Goal: Task Accomplishment & Management: Complete application form

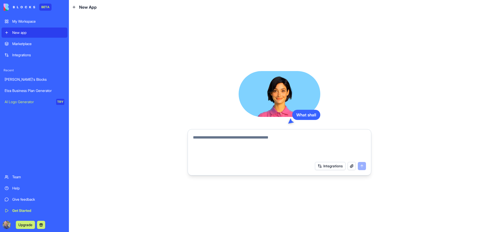
click at [223, 139] on textarea at bounding box center [279, 147] width 173 height 24
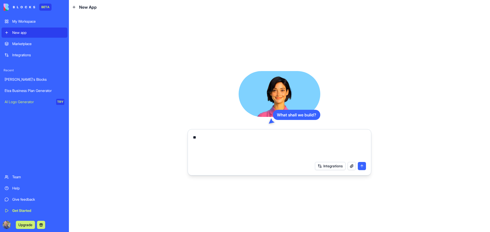
type textarea "*"
type textarea "**********"
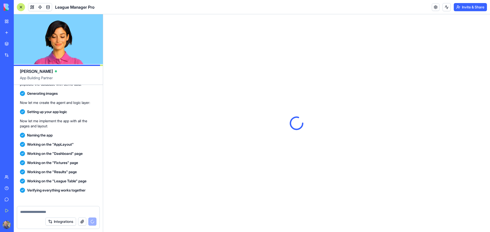
scroll to position [170, 0]
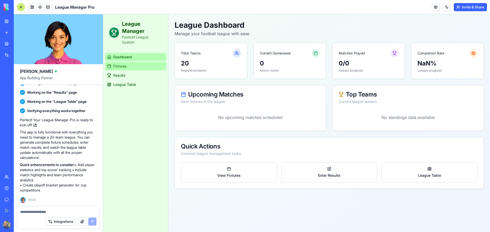
click at [139, 66] on link "Fixtures" at bounding box center [135, 66] width 61 height 8
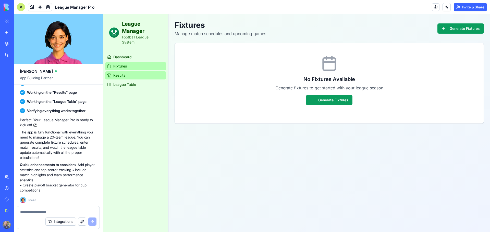
click at [136, 76] on link "Results" at bounding box center [135, 75] width 61 height 8
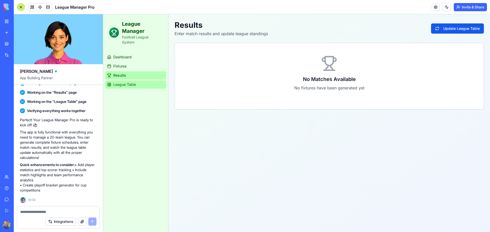
click at [135, 88] on link "League Table" at bounding box center [135, 85] width 61 height 8
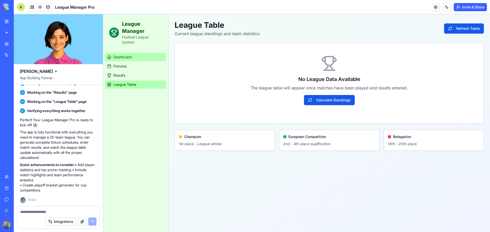
click at [131, 55] on span "Dashboard" at bounding box center [122, 57] width 18 height 5
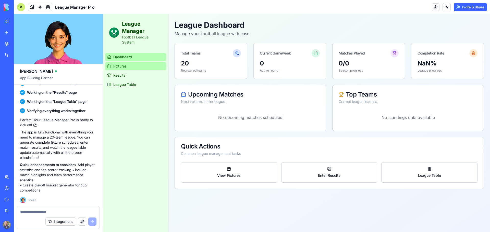
click at [127, 66] on link "Fixtures" at bounding box center [135, 66] width 61 height 8
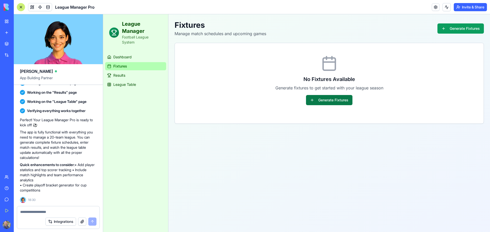
click at [328, 102] on button "Generate Fixtures" at bounding box center [329, 100] width 46 height 10
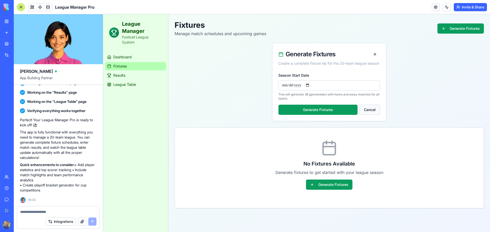
click at [370, 115] on button "Cancel" at bounding box center [369, 110] width 20 height 10
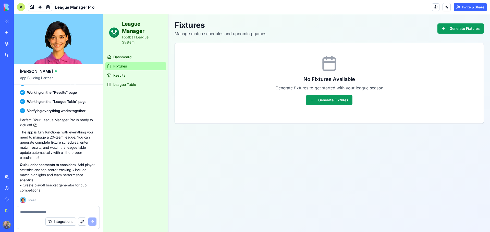
click at [124, 80] on ul "Dashboard Fixtures Results League Table" at bounding box center [135, 71] width 61 height 36
click at [123, 78] on span "Results" at bounding box center [119, 75] width 12 height 5
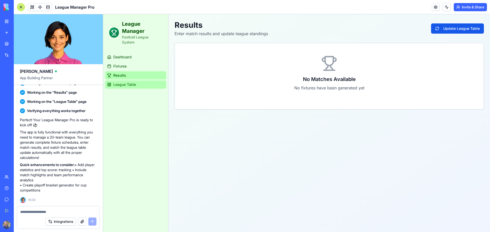
click at [140, 85] on link "League Table" at bounding box center [135, 85] width 61 height 8
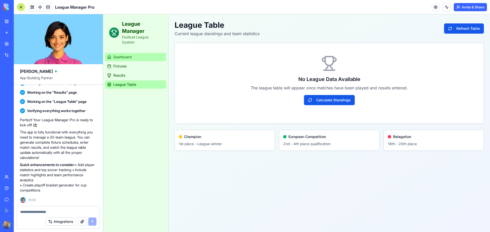
click at [126, 58] on span "Dashboard" at bounding box center [122, 57] width 18 height 5
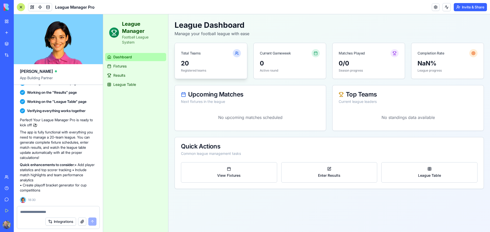
click at [210, 68] on div "20 Registered teams" at bounding box center [211, 68] width 72 height 19
click at [301, 67] on div "0" at bounding box center [290, 63] width 60 height 8
click at [381, 71] on p "Season progress" at bounding box center [368, 71] width 60 height 4
click at [439, 68] on div "NaN% League progress" at bounding box center [447, 68] width 72 height 19
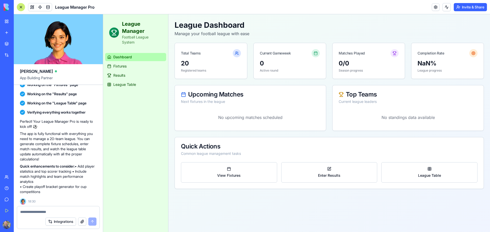
scroll to position [170, 0]
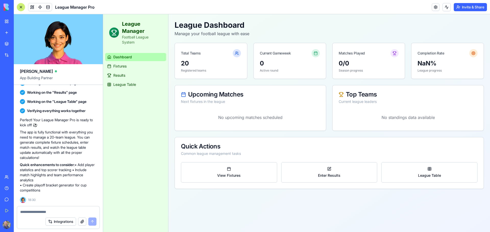
click at [45, 211] on textarea at bounding box center [58, 212] width 76 height 5
type textarea "**********"
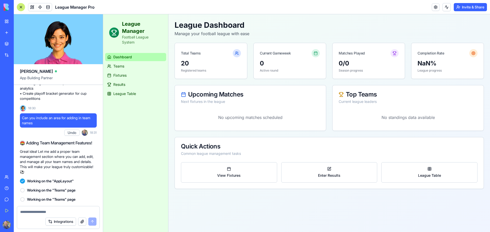
scroll to position [380, 0]
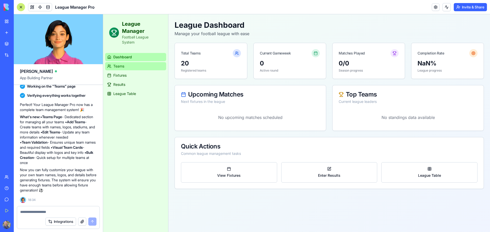
click at [121, 63] on link "Teams" at bounding box center [135, 66] width 61 height 8
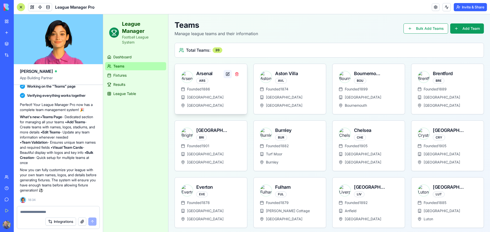
click at [226, 74] on button at bounding box center [227, 74] width 8 height 8
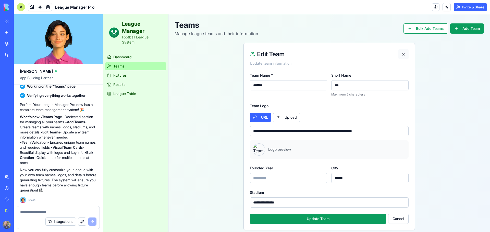
click at [401, 55] on button at bounding box center [403, 54] width 10 height 10
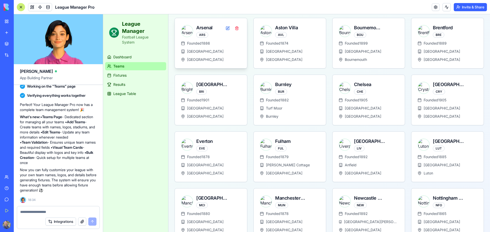
scroll to position [39, 0]
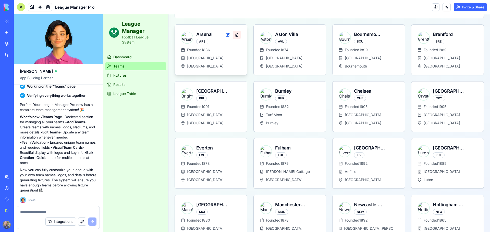
click at [235, 35] on button at bounding box center [237, 35] width 8 height 8
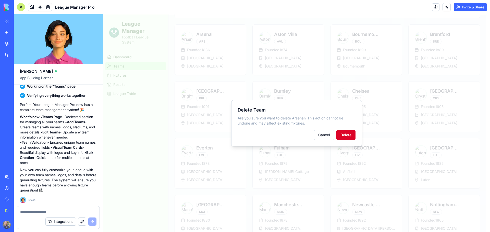
click at [345, 134] on button "Delete" at bounding box center [345, 135] width 19 height 10
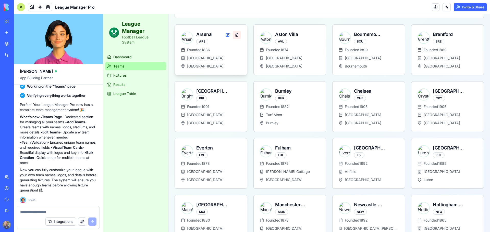
click at [235, 33] on button at bounding box center [237, 35] width 8 height 8
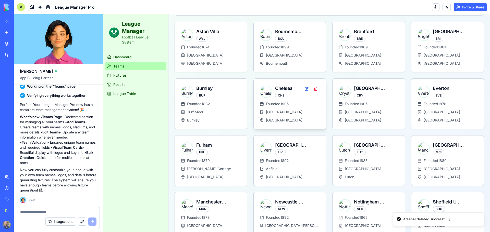
scroll to position [0, 0]
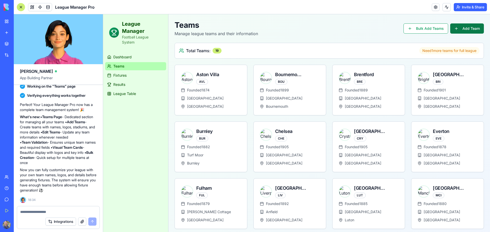
click at [462, 29] on button "Add Team" at bounding box center [467, 28] width 34 height 10
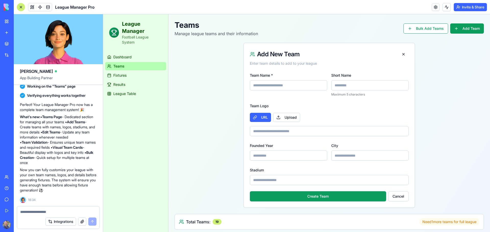
click at [276, 79] on div "Team Name *" at bounding box center [288, 84] width 77 height 24
click at [274, 89] on div "Team Name *" at bounding box center [288, 84] width 77 height 24
click at [273, 85] on input "Team Name *" at bounding box center [288, 85] width 77 height 10
type input "*******"
click at [305, 154] on input "Founded Year" at bounding box center [288, 156] width 77 height 10
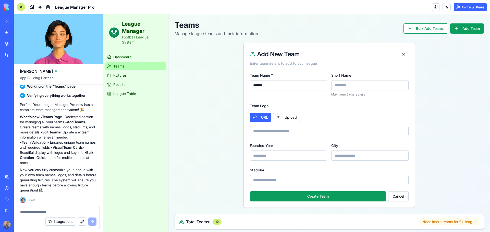
type input "****"
click at [365, 157] on input "City" at bounding box center [369, 156] width 77 height 10
type input "*******"
click at [313, 180] on input "Stadium" at bounding box center [329, 180] width 159 height 10
type input "*****"
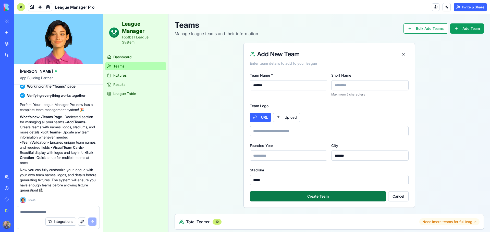
click at [330, 196] on button "Create Team" at bounding box center [318, 196] width 136 height 10
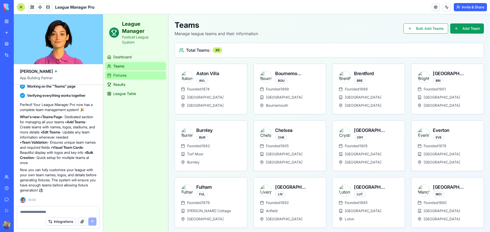
click at [128, 77] on link "Fixtures" at bounding box center [135, 75] width 61 height 8
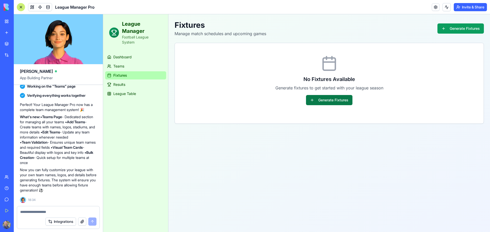
click at [313, 99] on button "Generate Fixtures" at bounding box center [329, 100] width 46 height 10
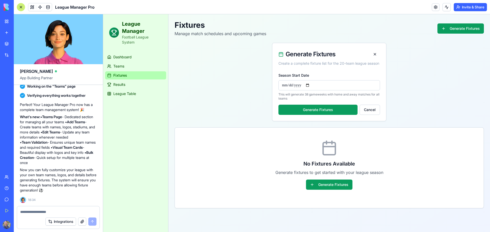
click at [313, 91] on input "Season Start Date" at bounding box center [328, 85] width 101 height 10
type input "**********"
click at [295, 113] on button "Generate Fixtures" at bounding box center [317, 110] width 79 height 10
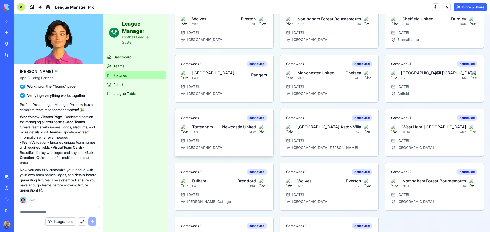
scroll to position [178, 0]
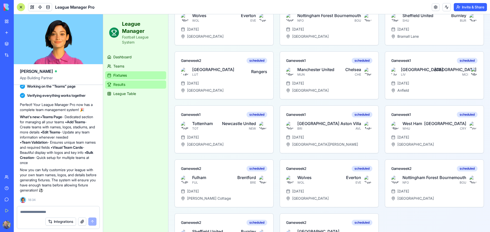
click at [138, 87] on link "Results" at bounding box center [135, 85] width 61 height 8
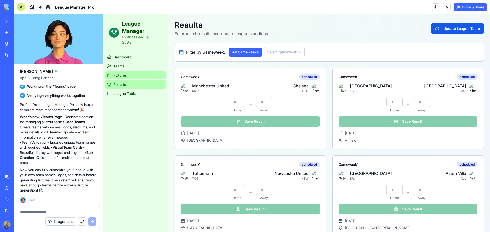
click at [124, 76] on span "Fixtures" at bounding box center [119, 75] width 13 height 5
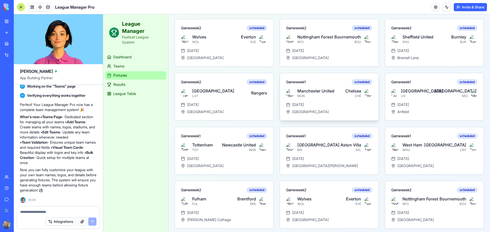
scroll to position [214, 0]
